Goal: Communication & Community: Answer question/provide support

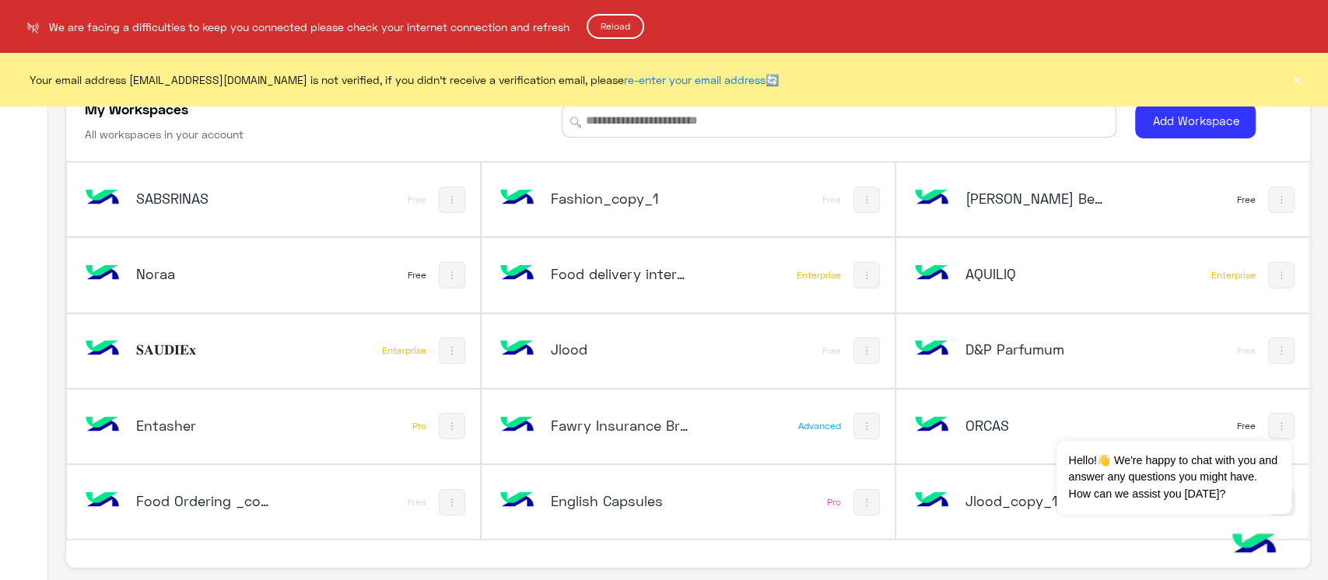
drag, startPoint x: 1301, startPoint y: 192, endPoint x: 1324, endPoint y: 586, distance: 394.4
click at [1324, 580] on html "We are facing a difficulties to keep you connected please check your internet c…" at bounding box center [664, 290] width 1328 height 580
drag, startPoint x: 1301, startPoint y: 179, endPoint x: 1320, endPoint y: 426, distance: 248.2
click at [1320, 426] on html "We are facing a difficulties to keep you connected please check your internet c…" at bounding box center [664, 290] width 1328 height 580
click at [610, 26] on button "Reload" at bounding box center [616, 26] width 58 height 25
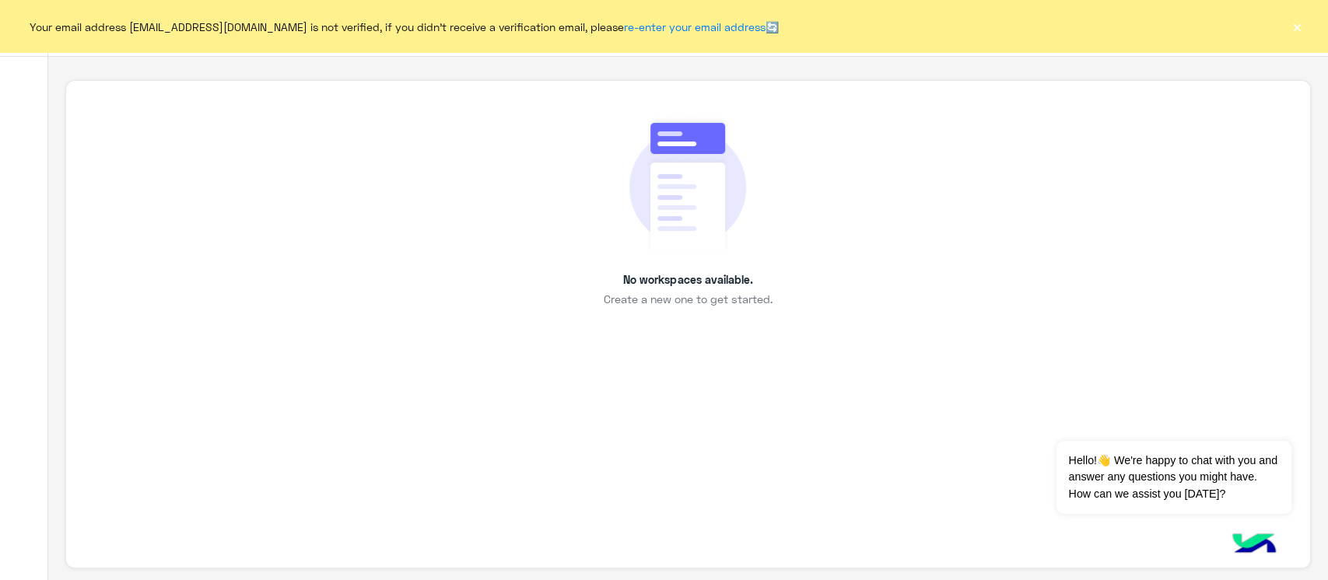
scroll to position [5, 0]
click at [1289, 33] on button "×" at bounding box center [1297, 27] width 16 height 16
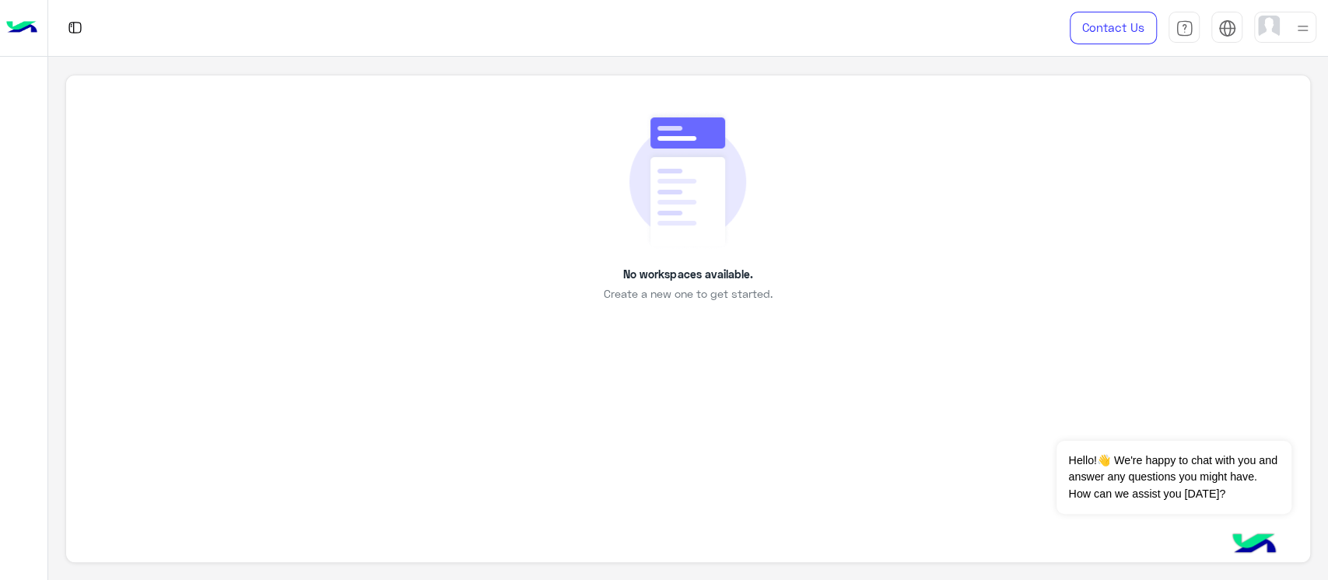
click at [8, 34] on img at bounding box center [21, 28] width 31 height 33
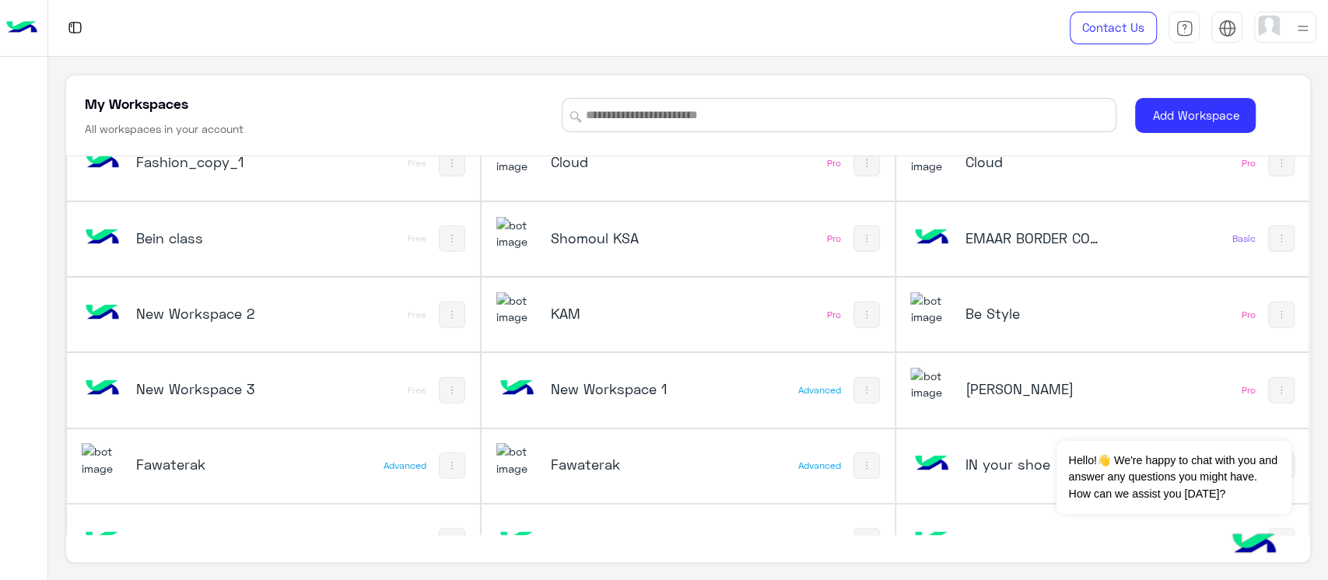
scroll to position [3093, 0]
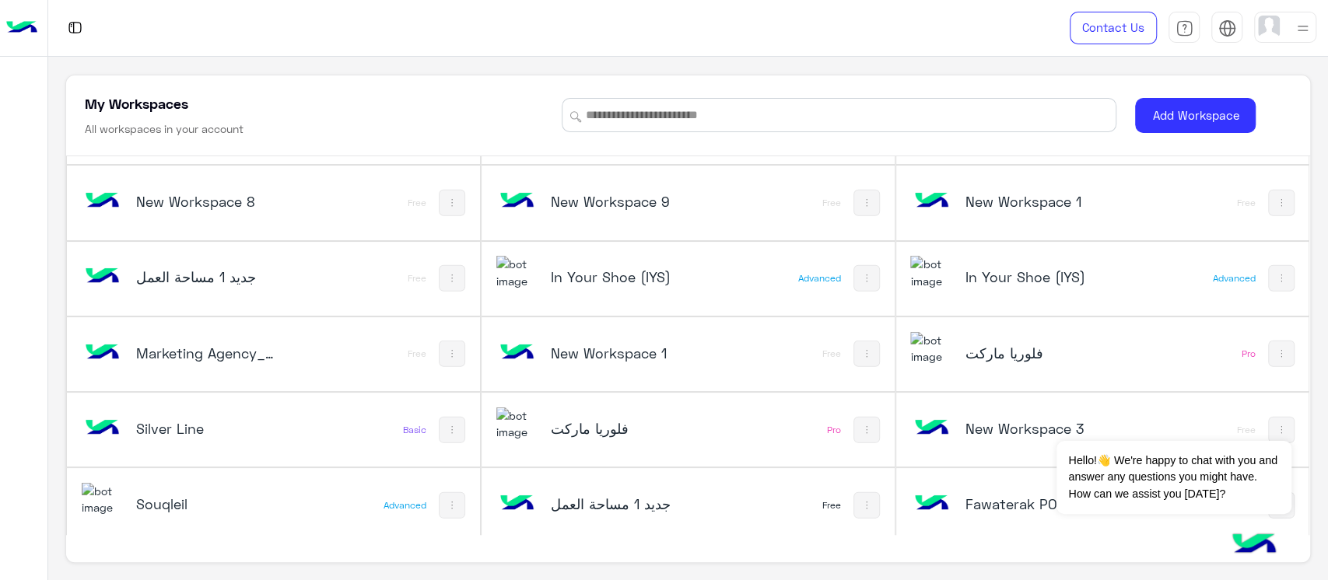
click at [624, 422] on h5 "فلوريا ماركت" at bounding box center [620, 428] width 138 height 19
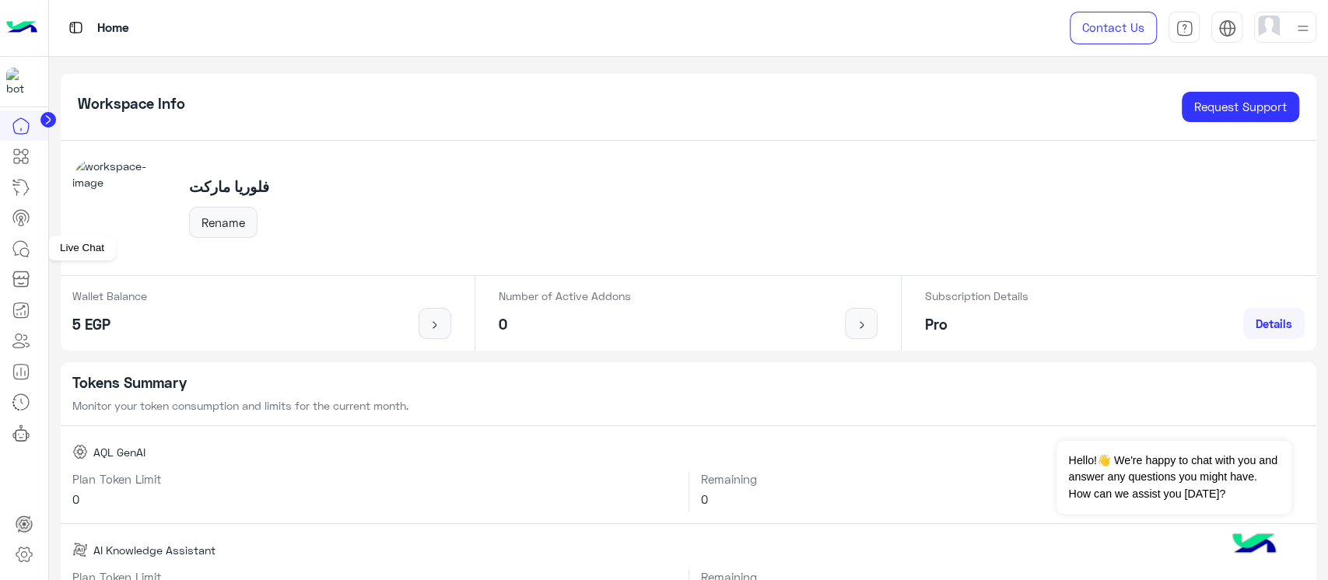
click at [20, 247] on icon at bounding box center [21, 249] width 19 height 19
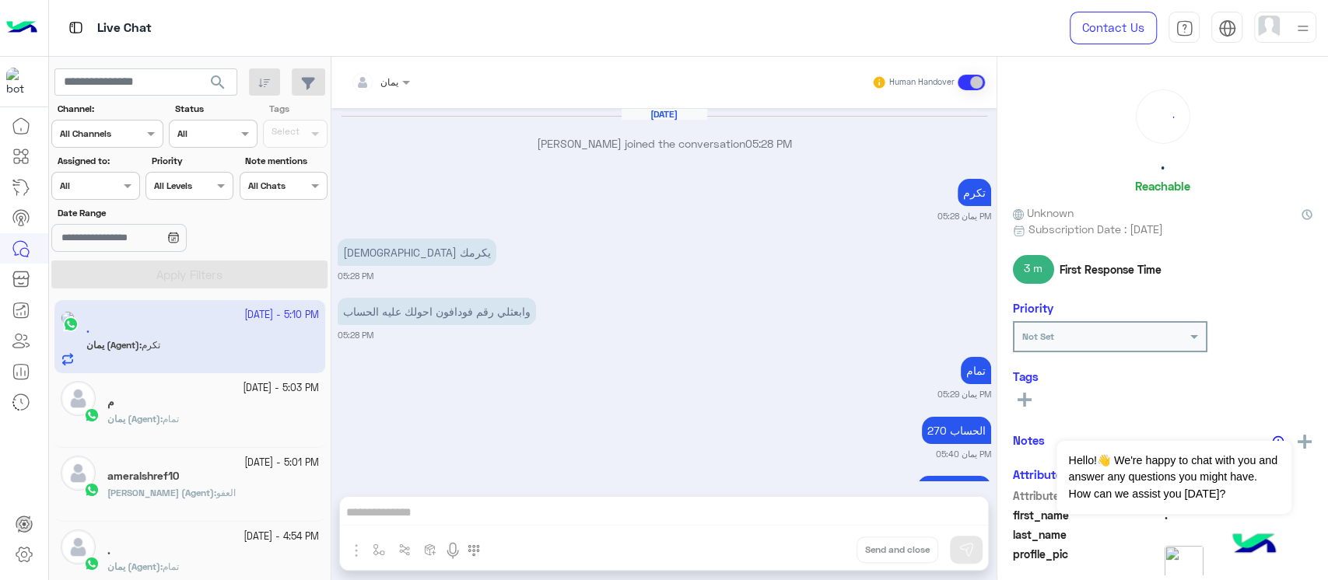
scroll to position [1112, 0]
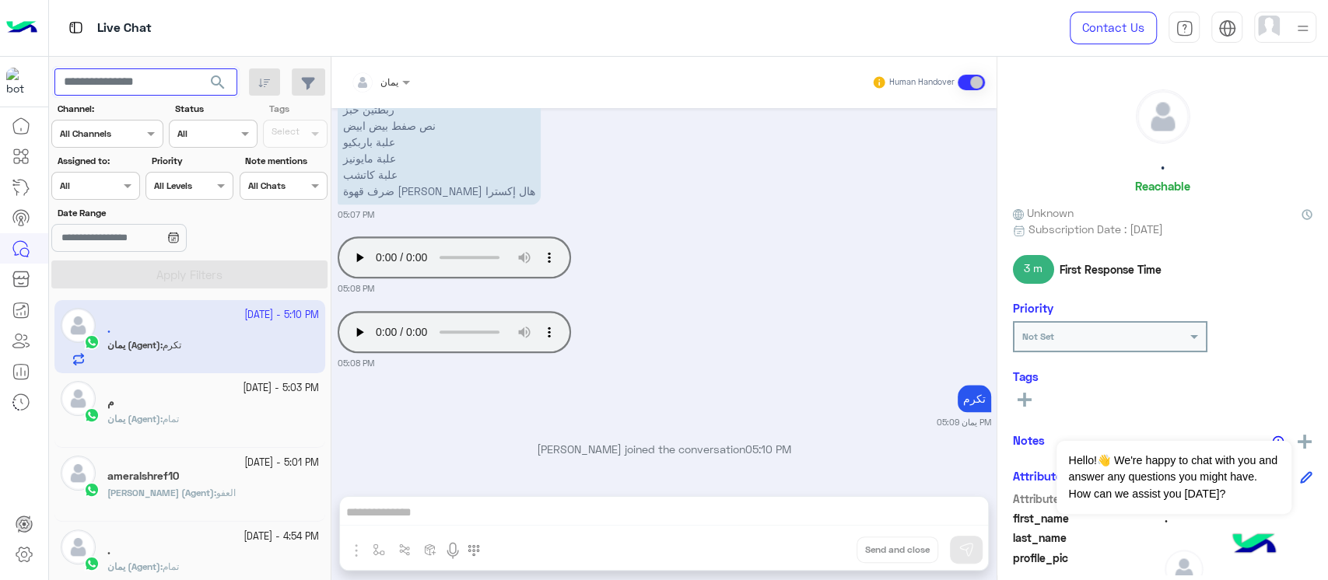
click at [131, 93] on input "text" at bounding box center [145, 82] width 183 height 28
type input "**********"
click at [199, 68] on button "search" at bounding box center [218, 84] width 38 height 33
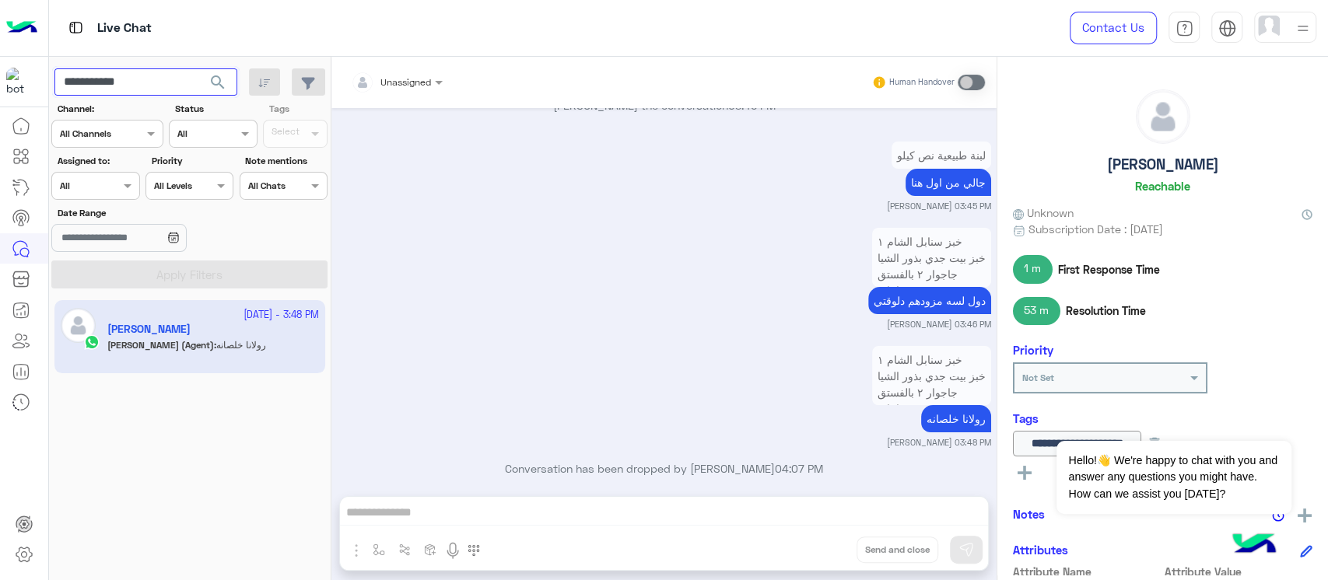
scroll to position [3954, 0]
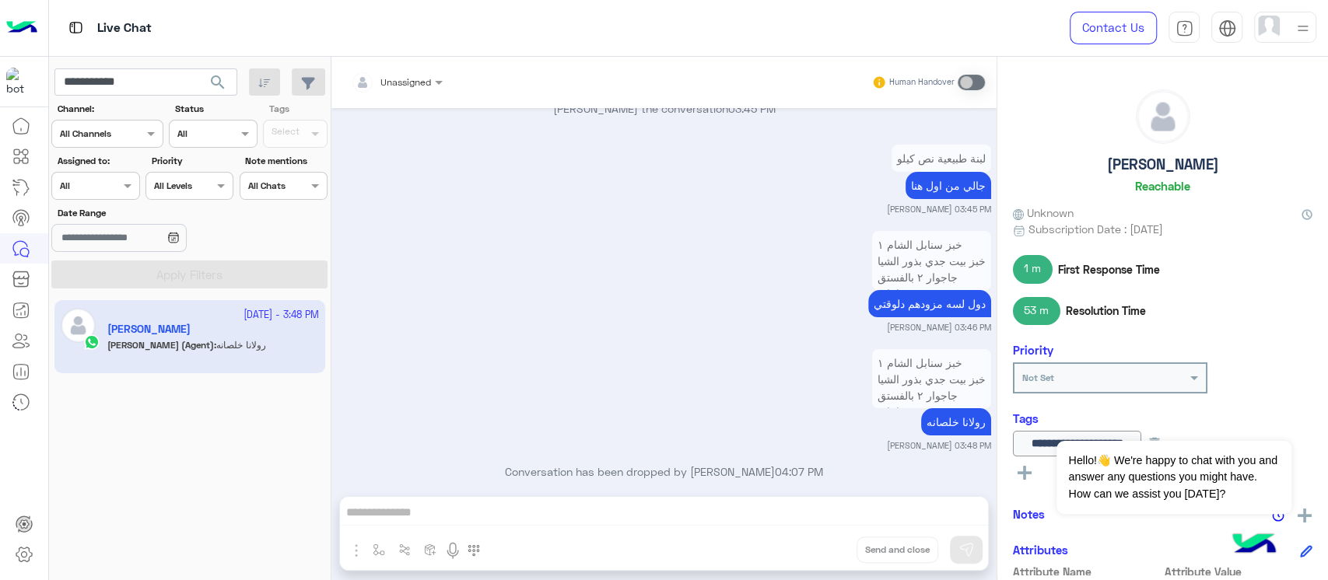
click at [927, 386] on p "خبز سنابل الشام ١ خبز بيت جدي بذور الشيا جاجوار ٢ بالفستق رولانا ٤ عسل السدر بر…" at bounding box center [931, 428] width 119 height 158
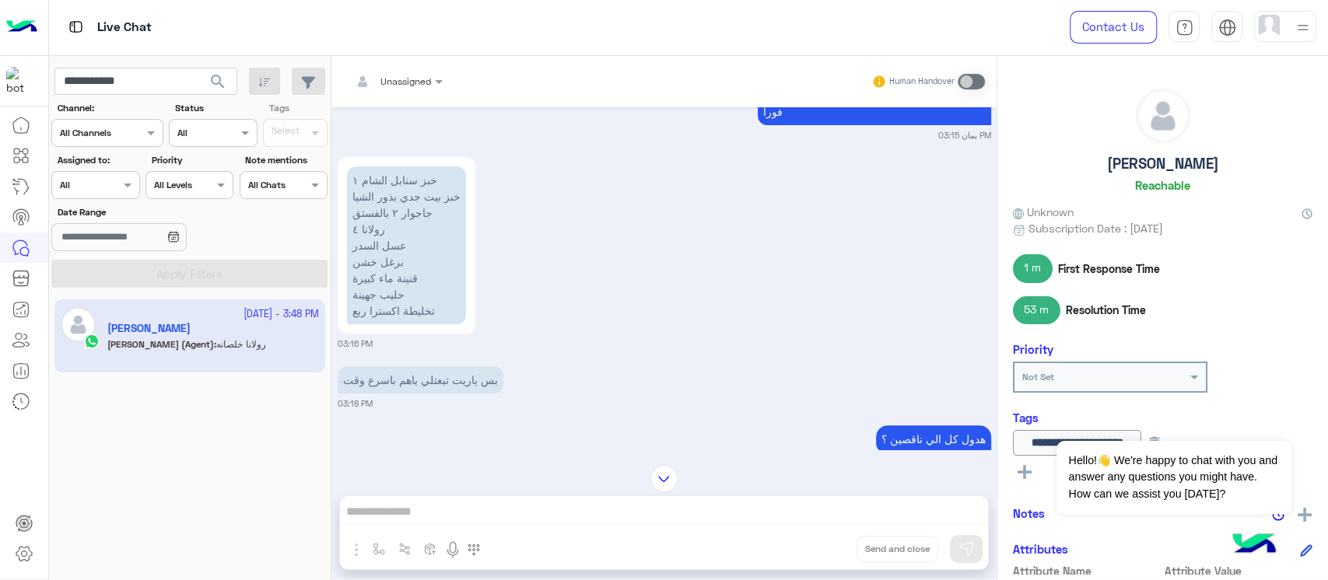
scroll to position [421, 0]
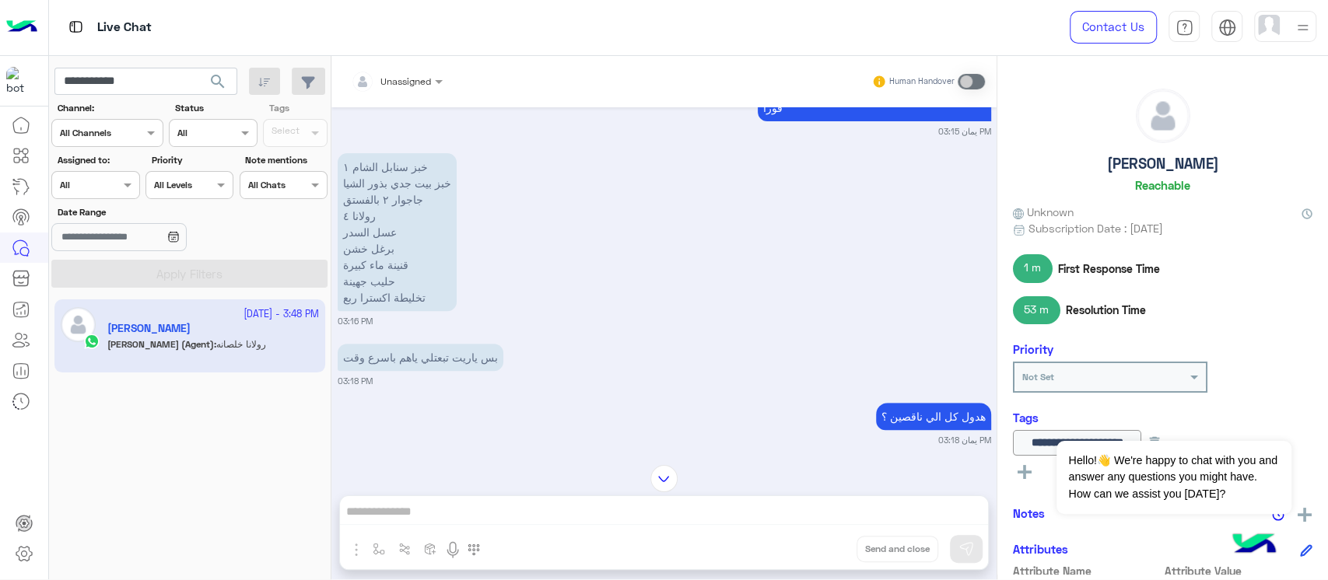
click at [484, 298] on div "خبز سنابل الشام ١ خبز بيت جدي بذور الشيا جاجوار ٢ بالفستق رولانا ٤ عسل السدر بر…" at bounding box center [665, 238] width 654 height 178
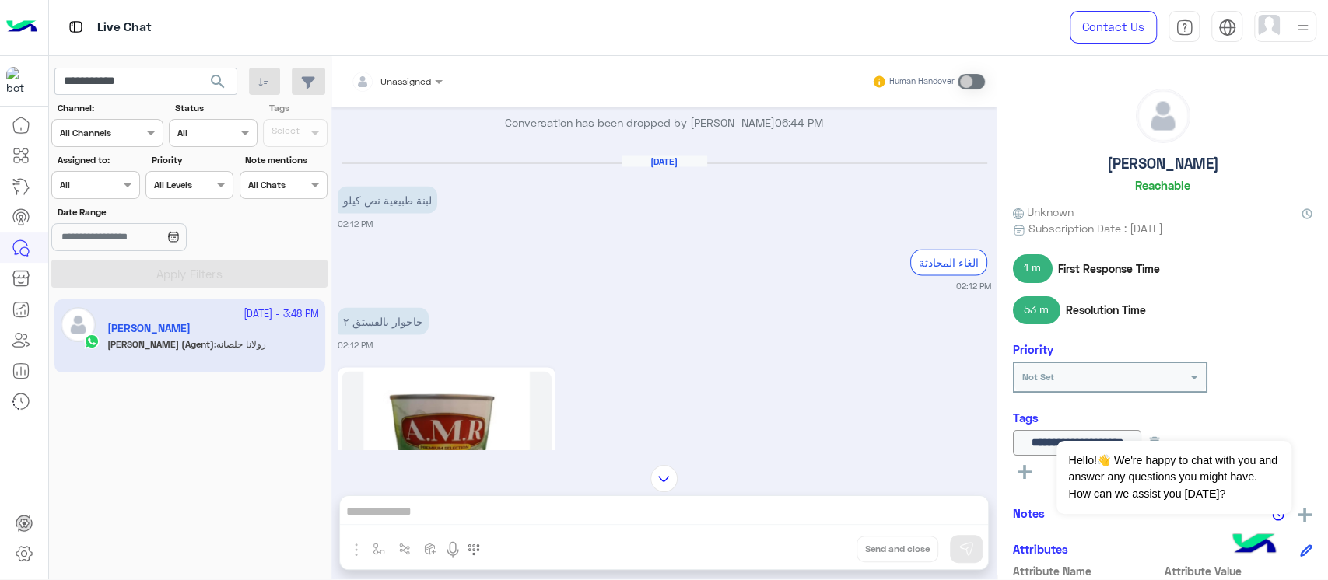
scroll to position [2000, 0]
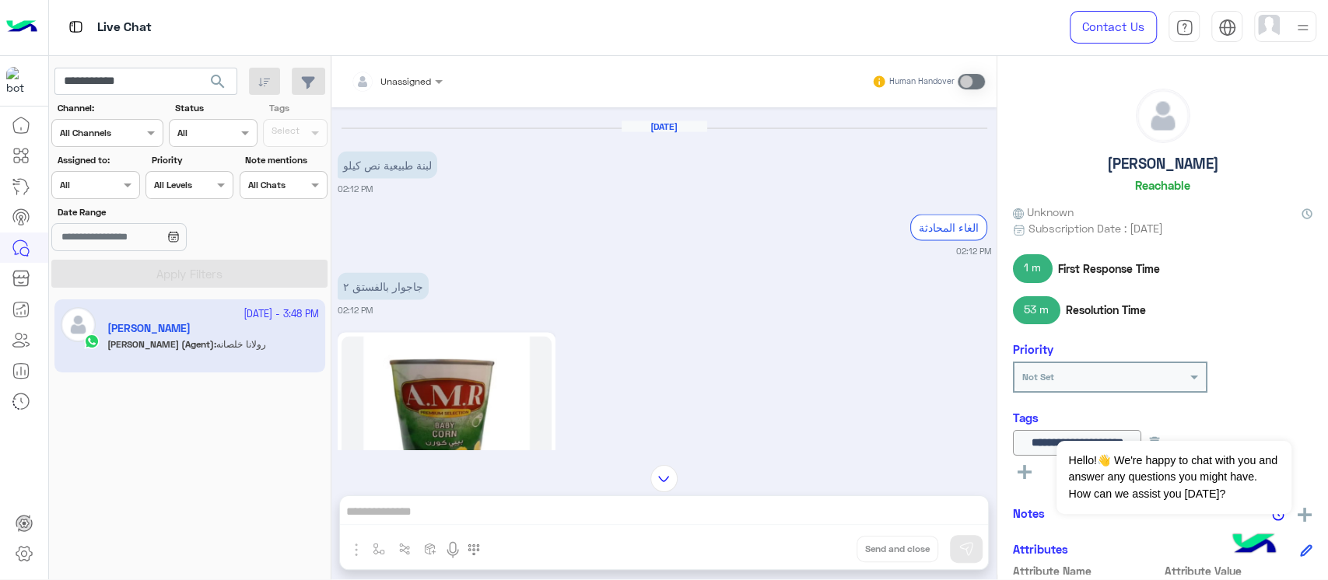
click at [65, 172] on div "Assigned on All" at bounding box center [95, 185] width 88 height 28
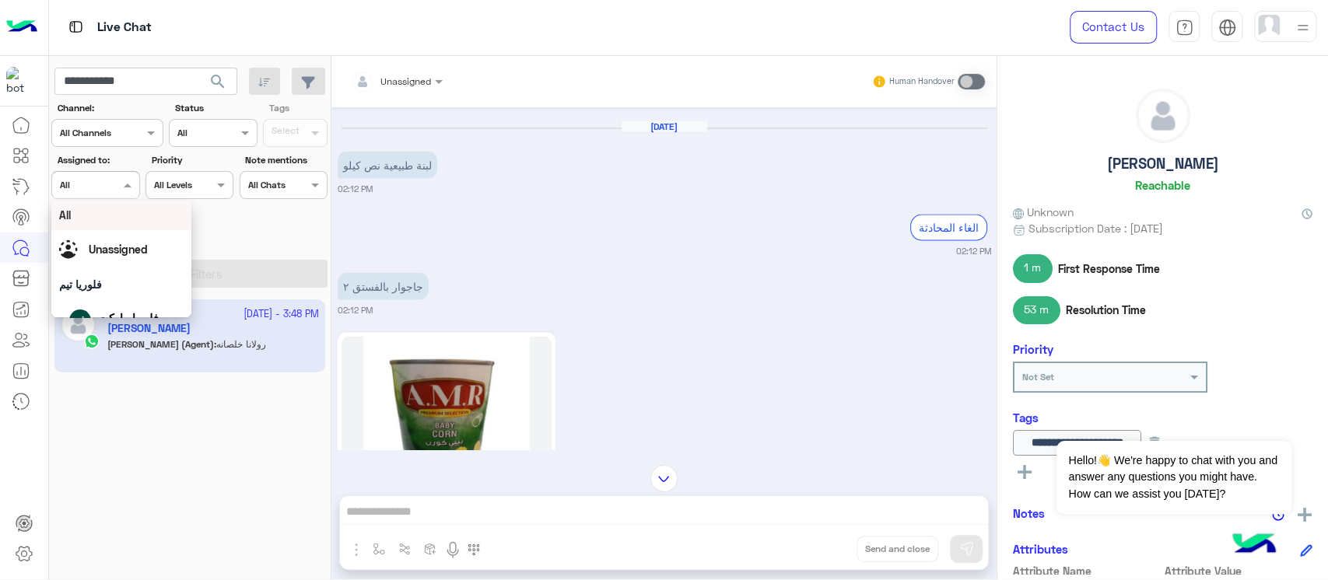
click at [698, 408] on div "02:13 PM" at bounding box center [665, 436] width 654 height 217
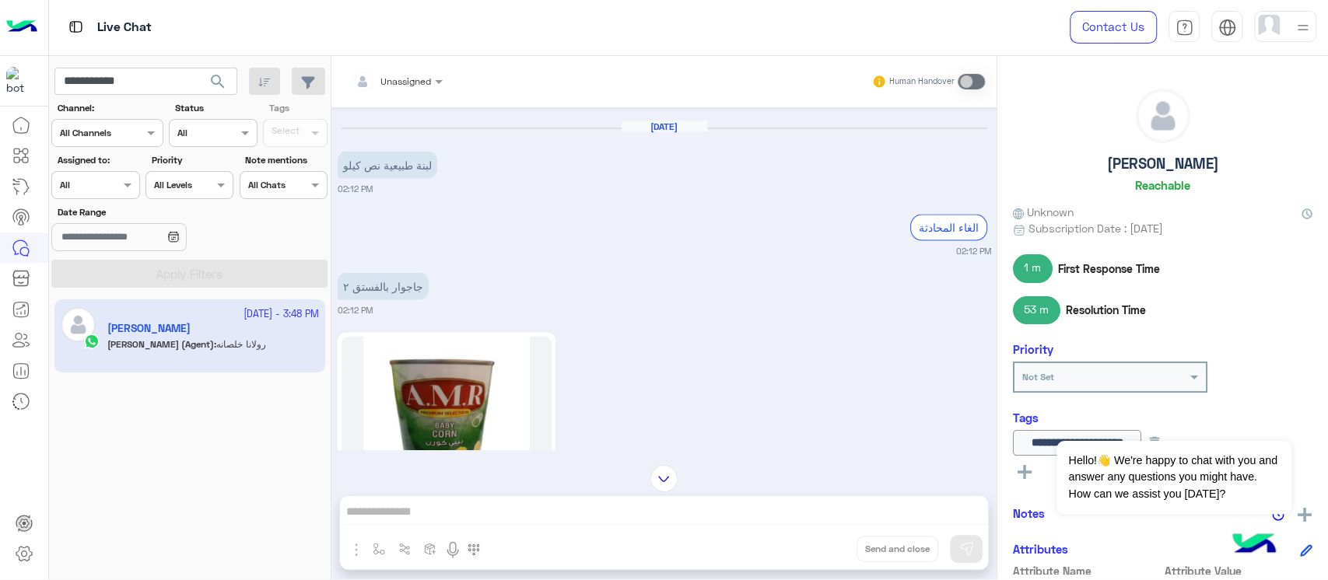
click at [18, 15] on img at bounding box center [21, 27] width 31 height 33
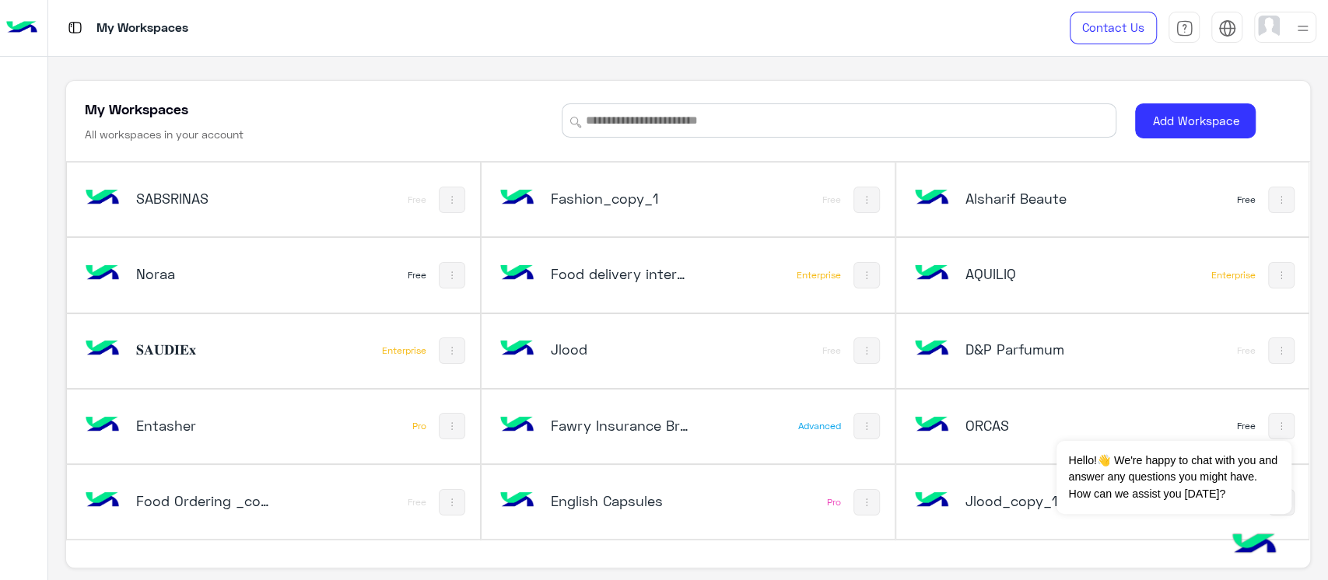
click at [124, 71] on div "My Workspaces All workspaces in your account Add Workspace SABSRINAS Free Fashi…" at bounding box center [688, 319] width 1280 height 524
